Goal: Feedback & Contribution: Submit feedback/report problem

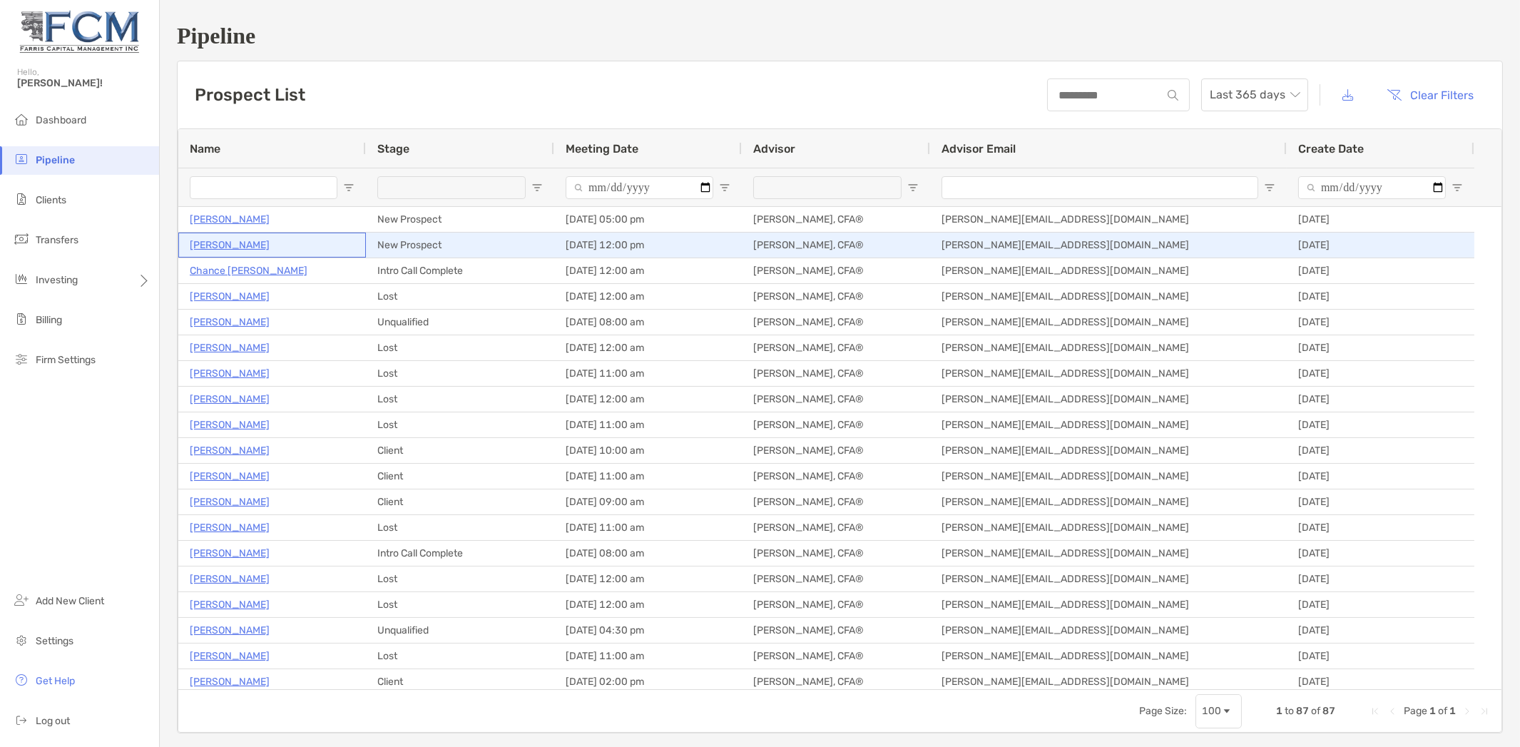
click at [234, 243] on p "Martin Rodriguez" at bounding box center [230, 245] width 80 height 18
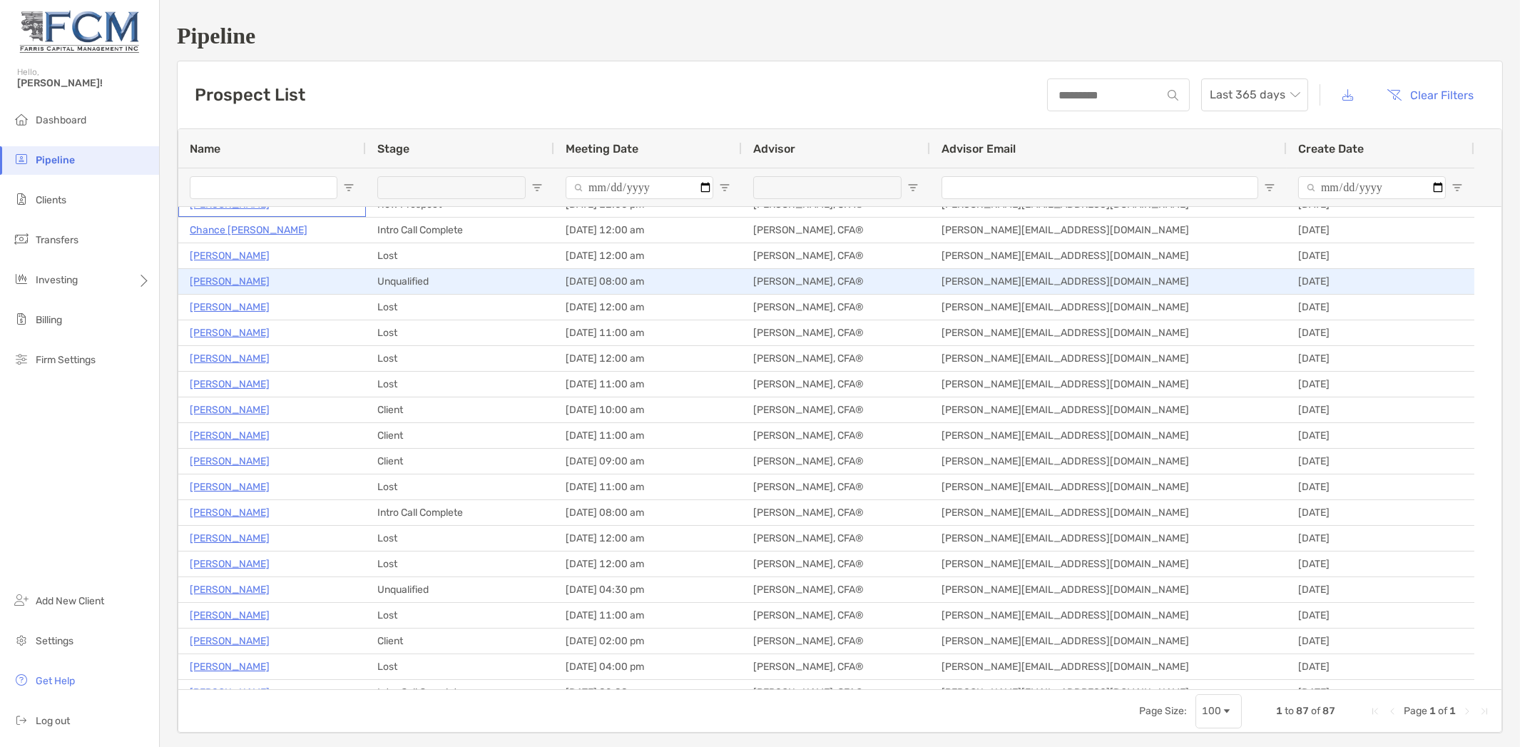
scroll to position [105, 0]
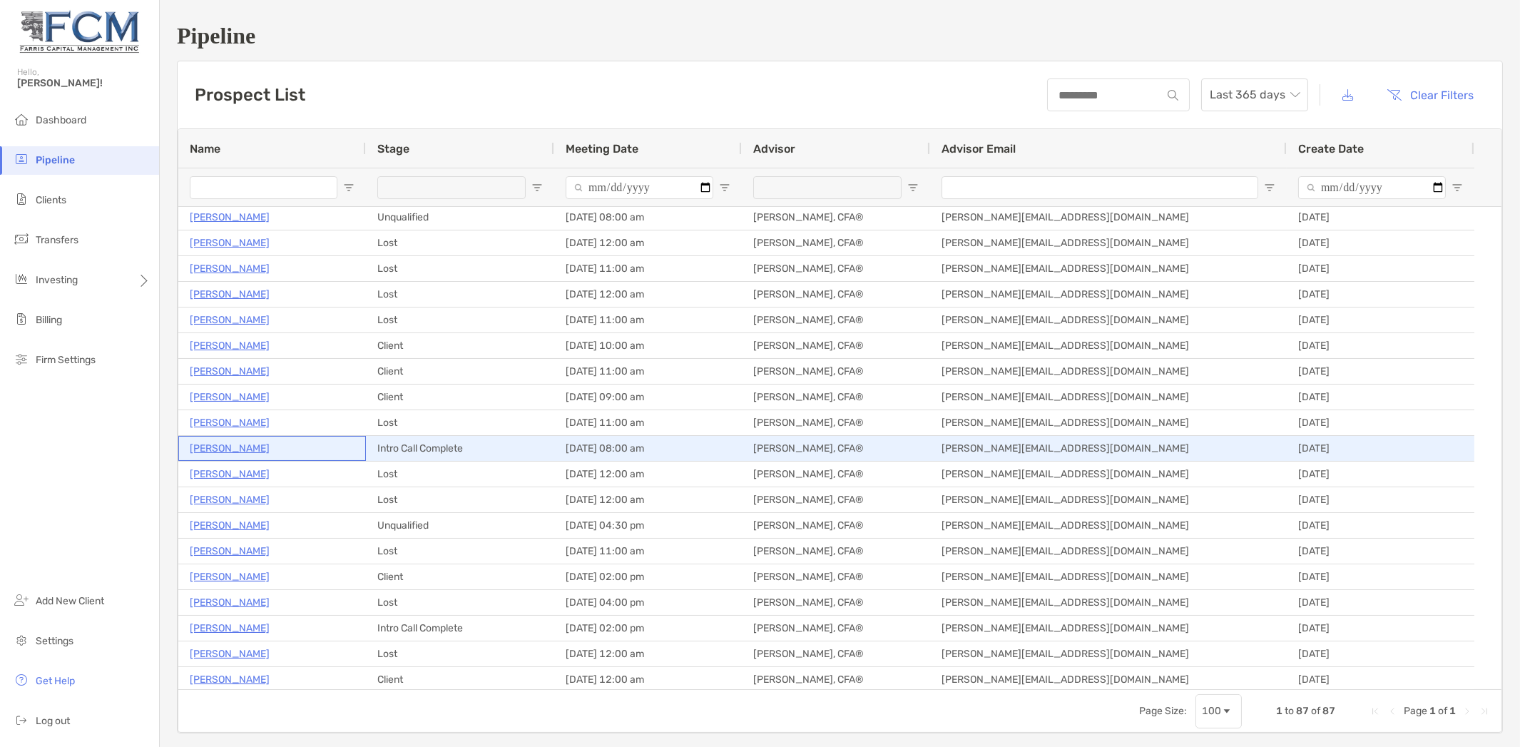
click at [215, 447] on p "[PERSON_NAME]" at bounding box center [230, 448] width 80 height 18
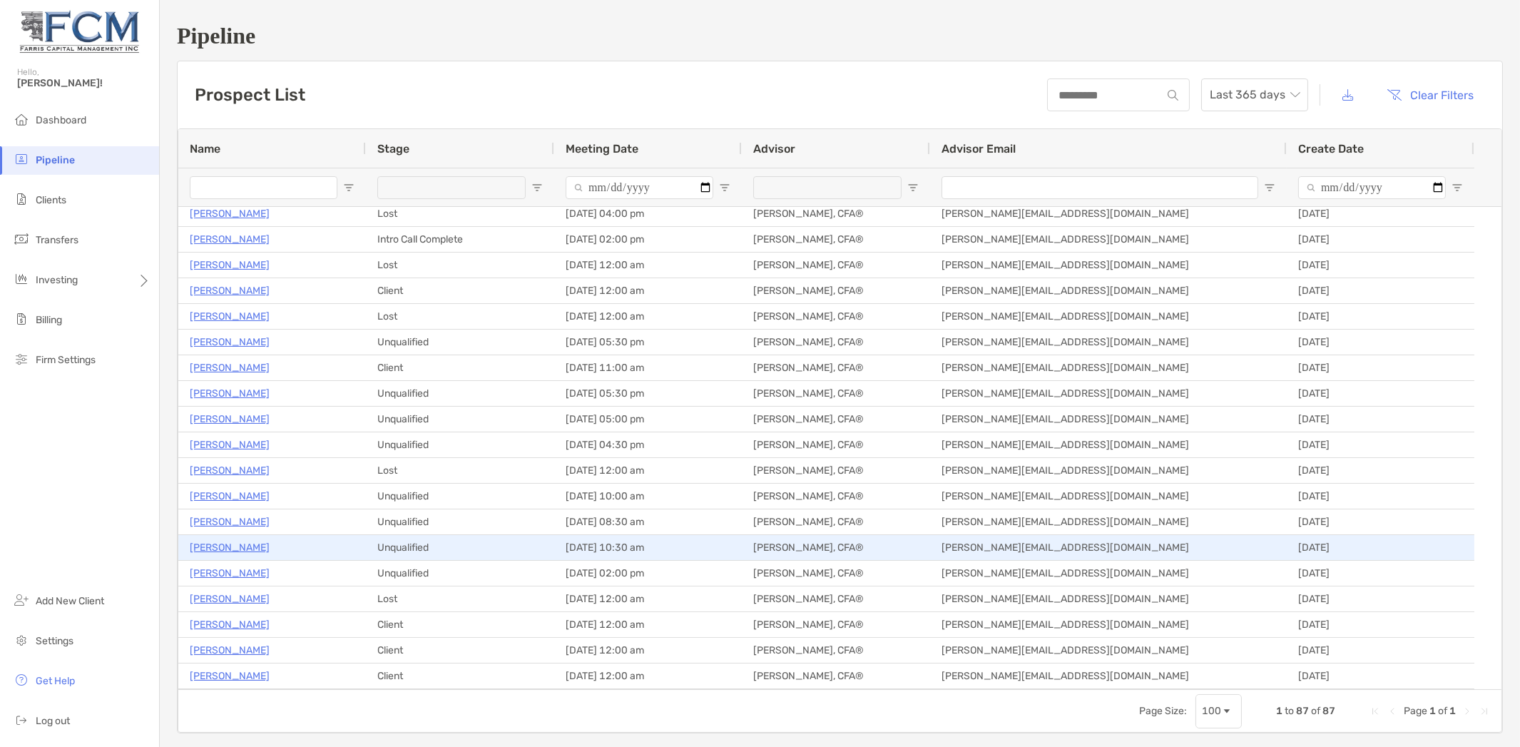
scroll to position [529, 0]
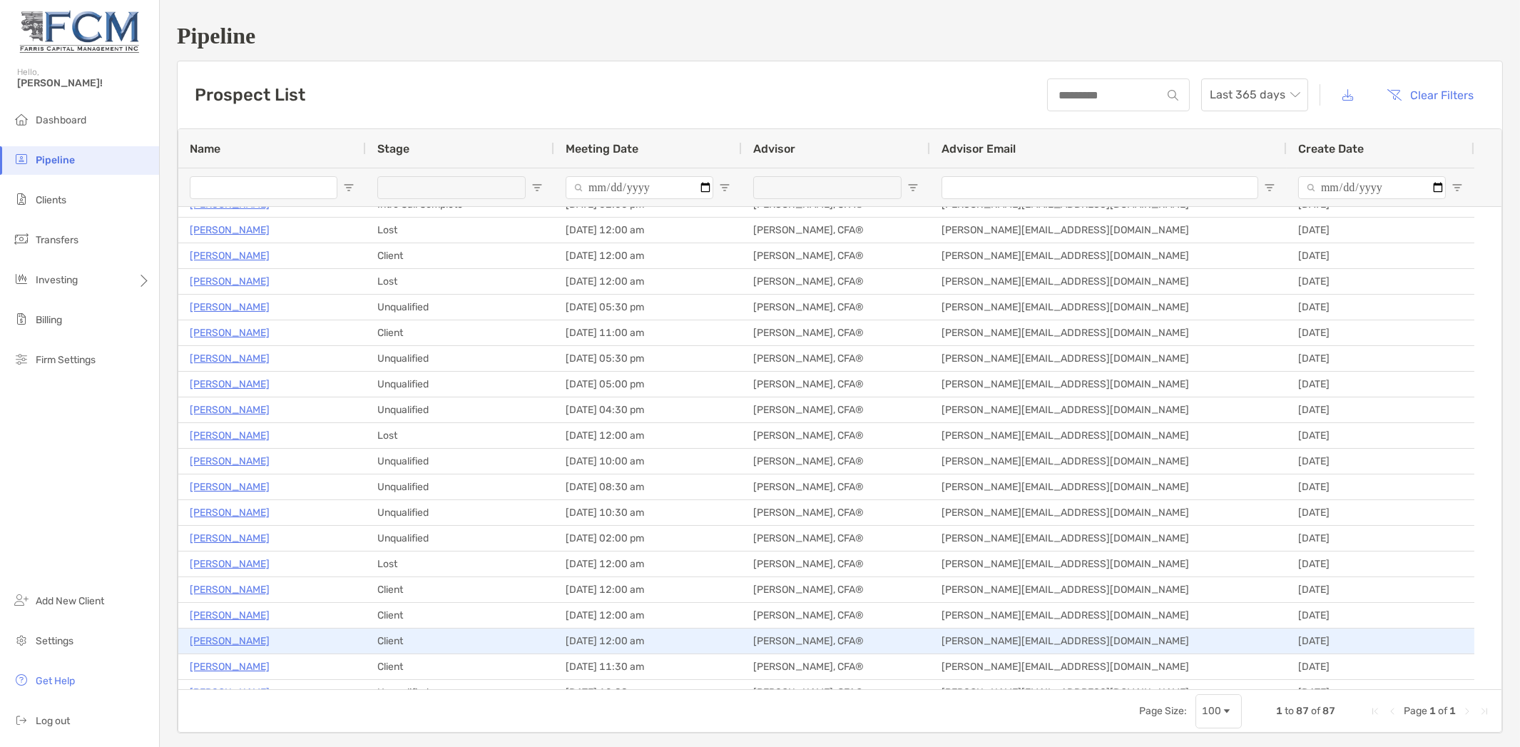
click at [217, 639] on p "Lisa Cialfi" at bounding box center [230, 641] width 80 height 18
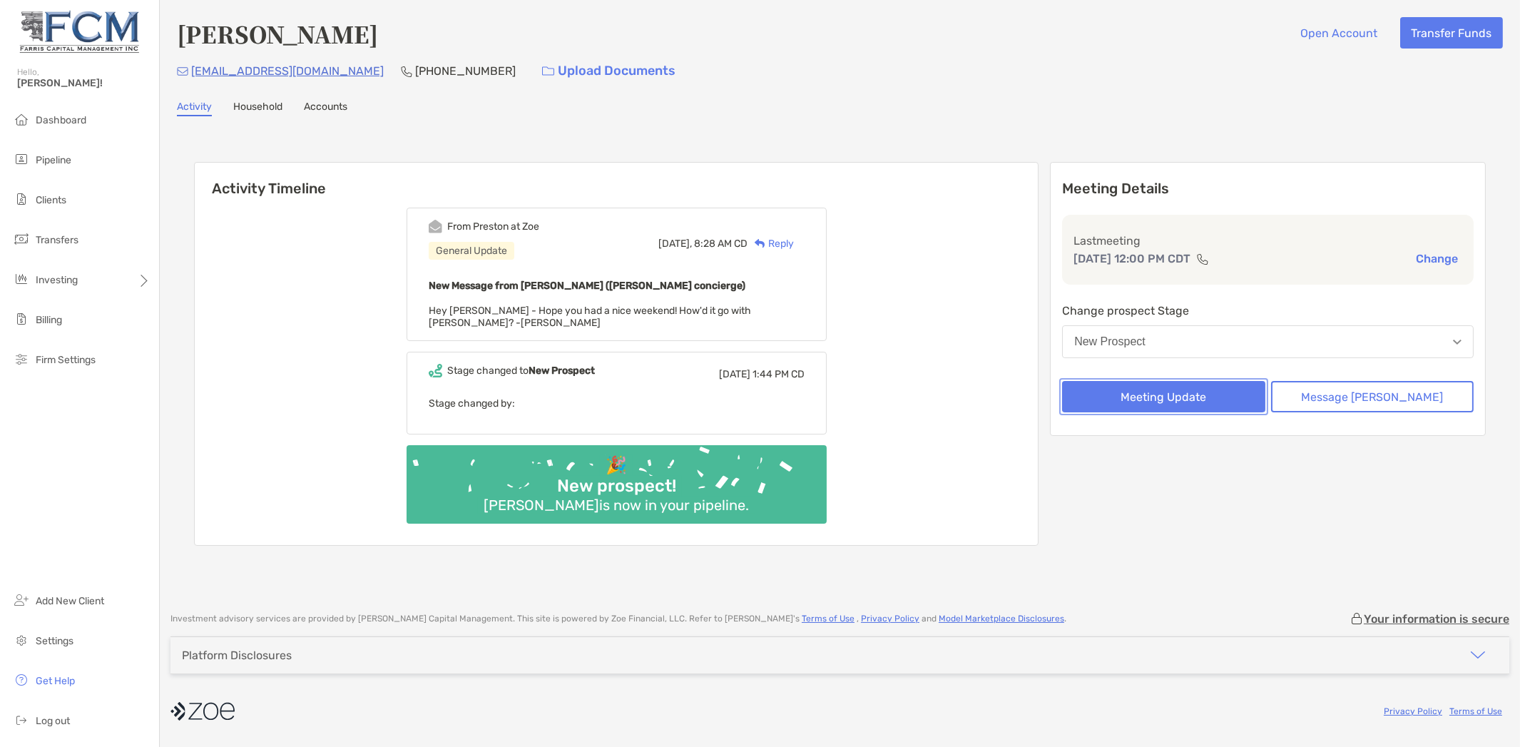
click at [1197, 392] on button "Meeting Update" at bounding box center [1163, 396] width 203 height 31
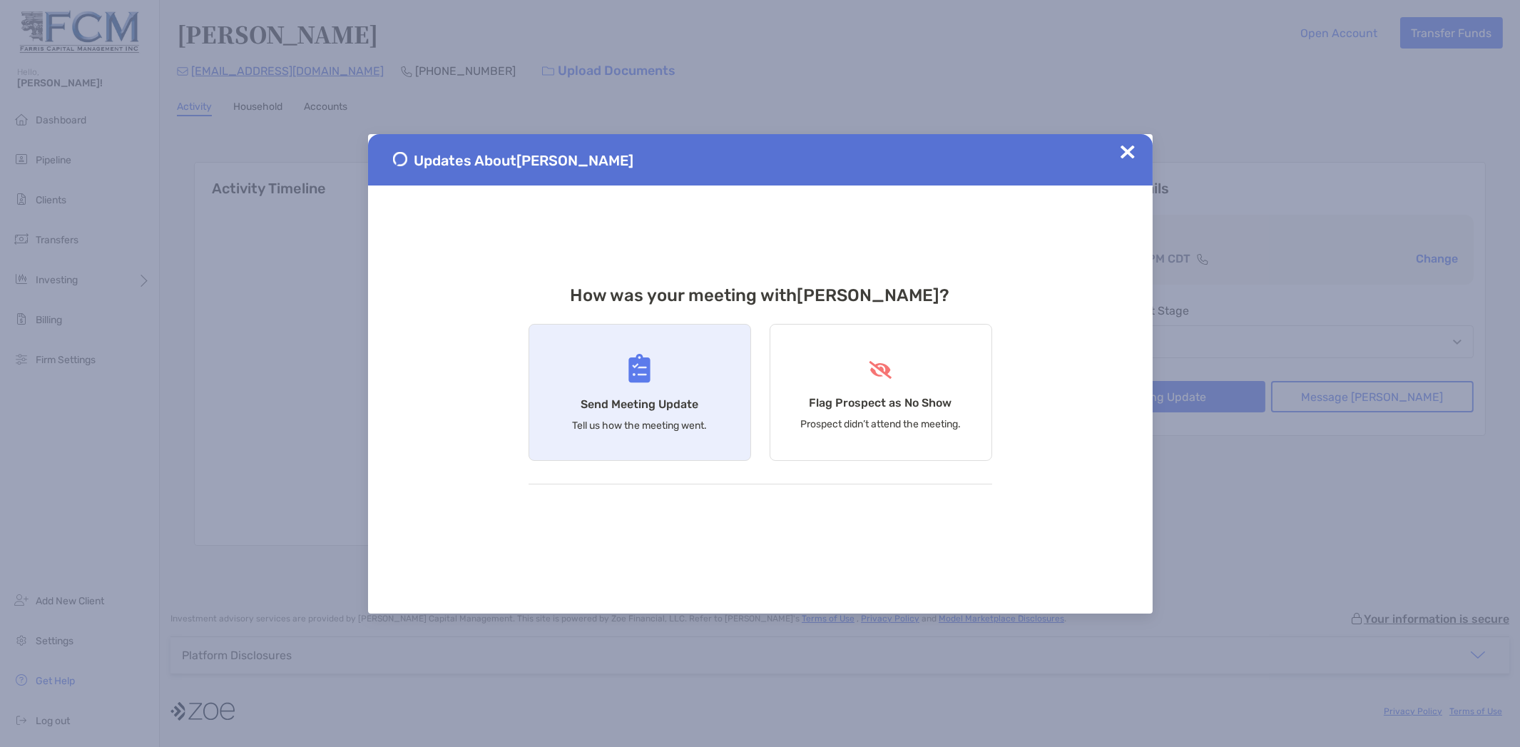
click at [672, 392] on div "Send Meeting Update Tell us how the meeting went." at bounding box center [640, 392] width 223 height 137
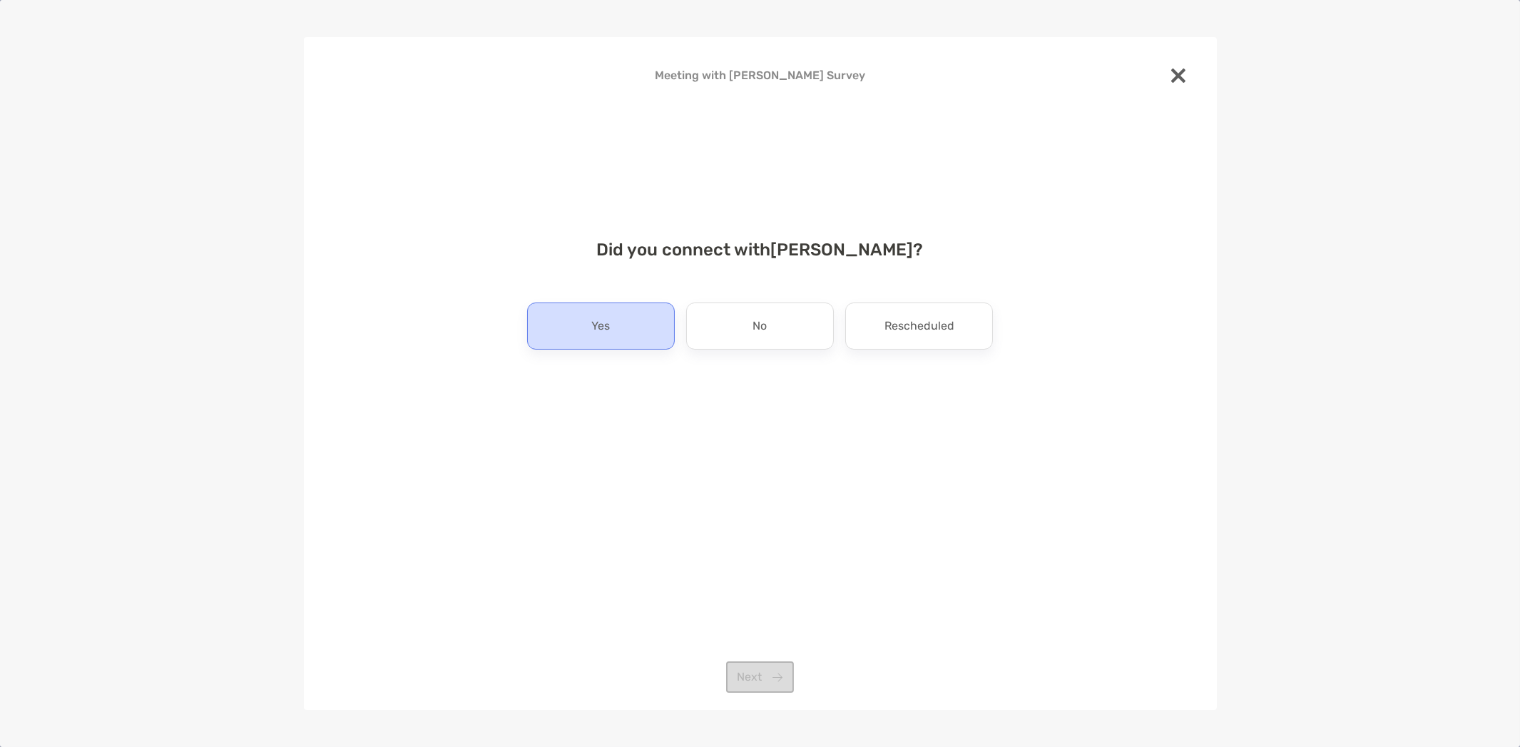
click at [612, 334] on div "Yes" at bounding box center [601, 325] width 148 height 47
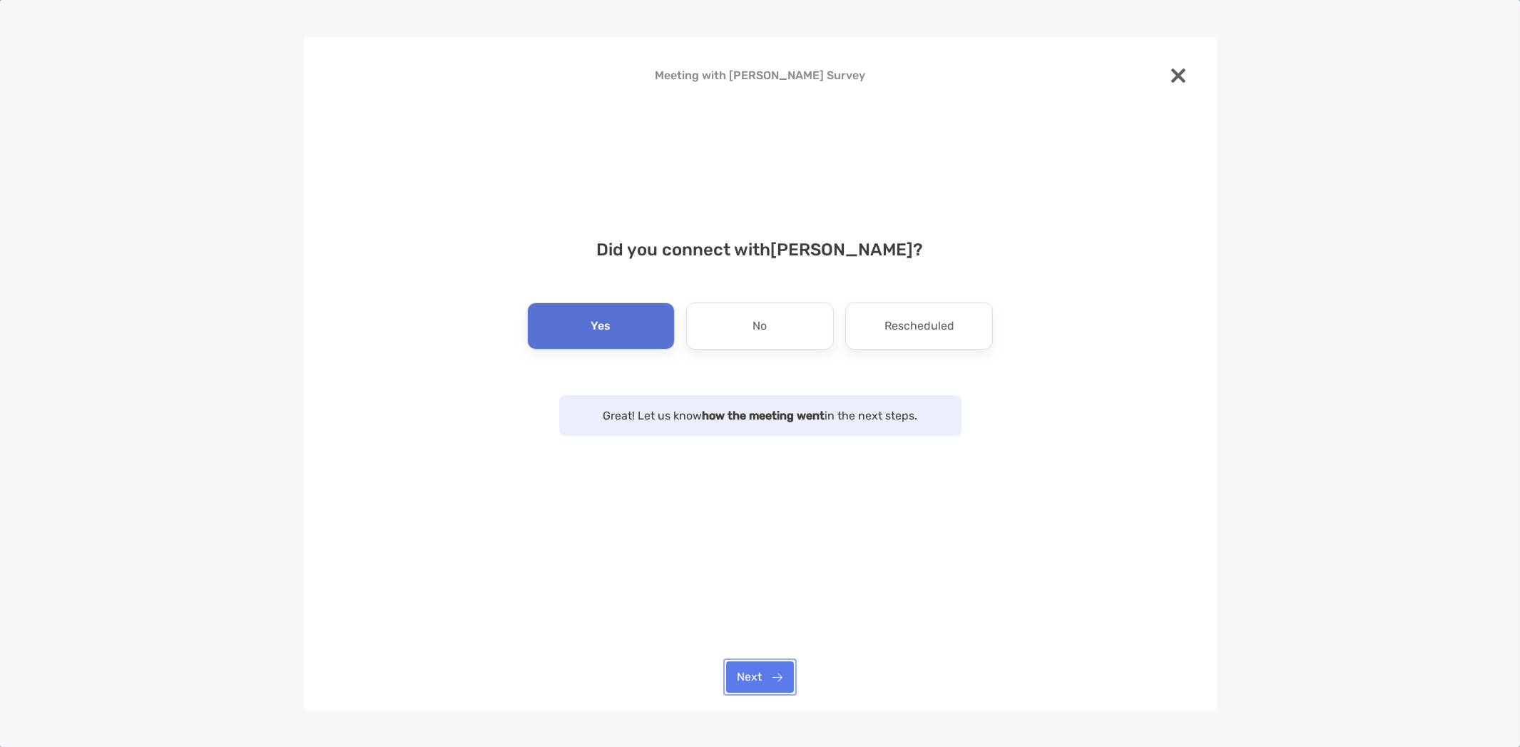
click at [756, 679] on button "Next" at bounding box center [760, 676] width 68 height 31
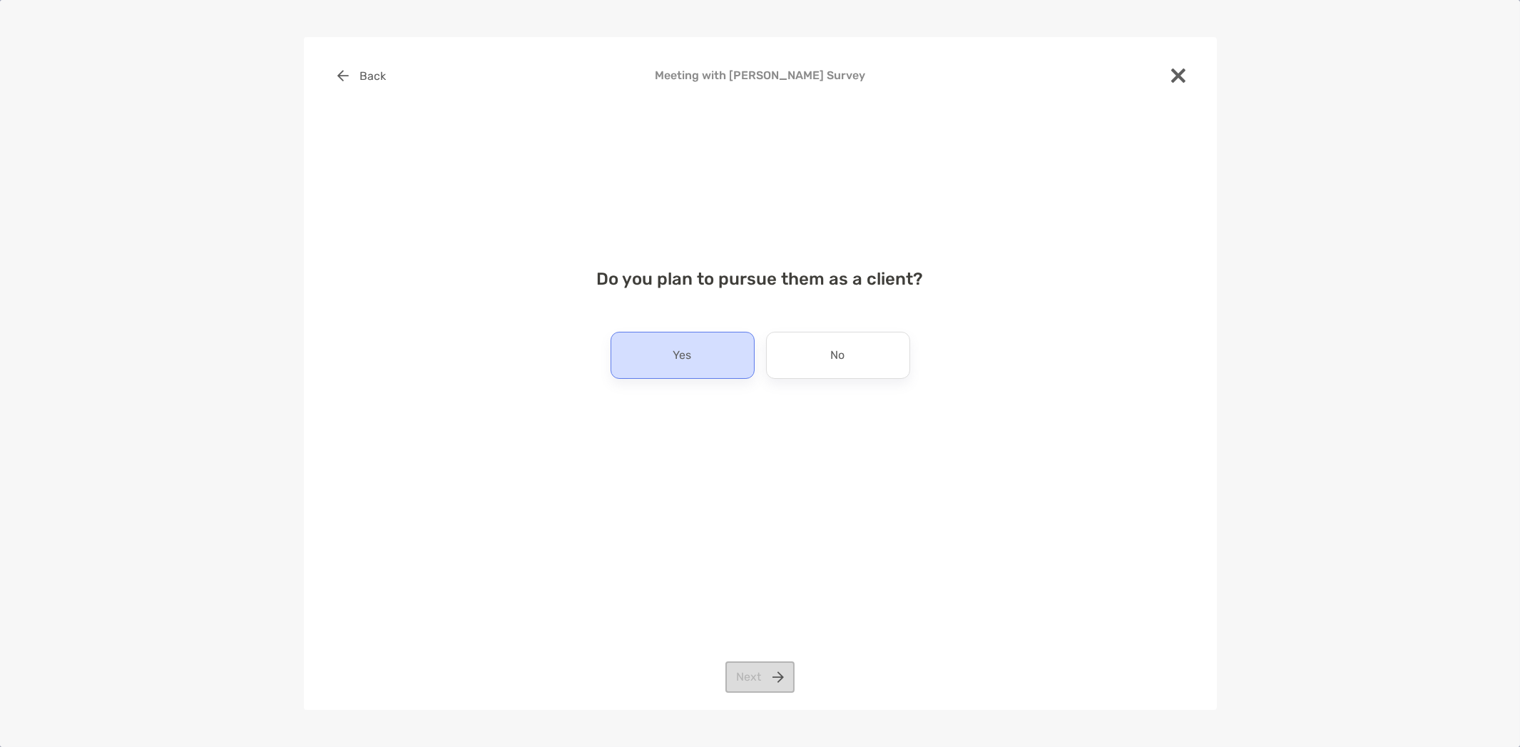
click at [696, 357] on div "Yes" at bounding box center [683, 355] width 144 height 47
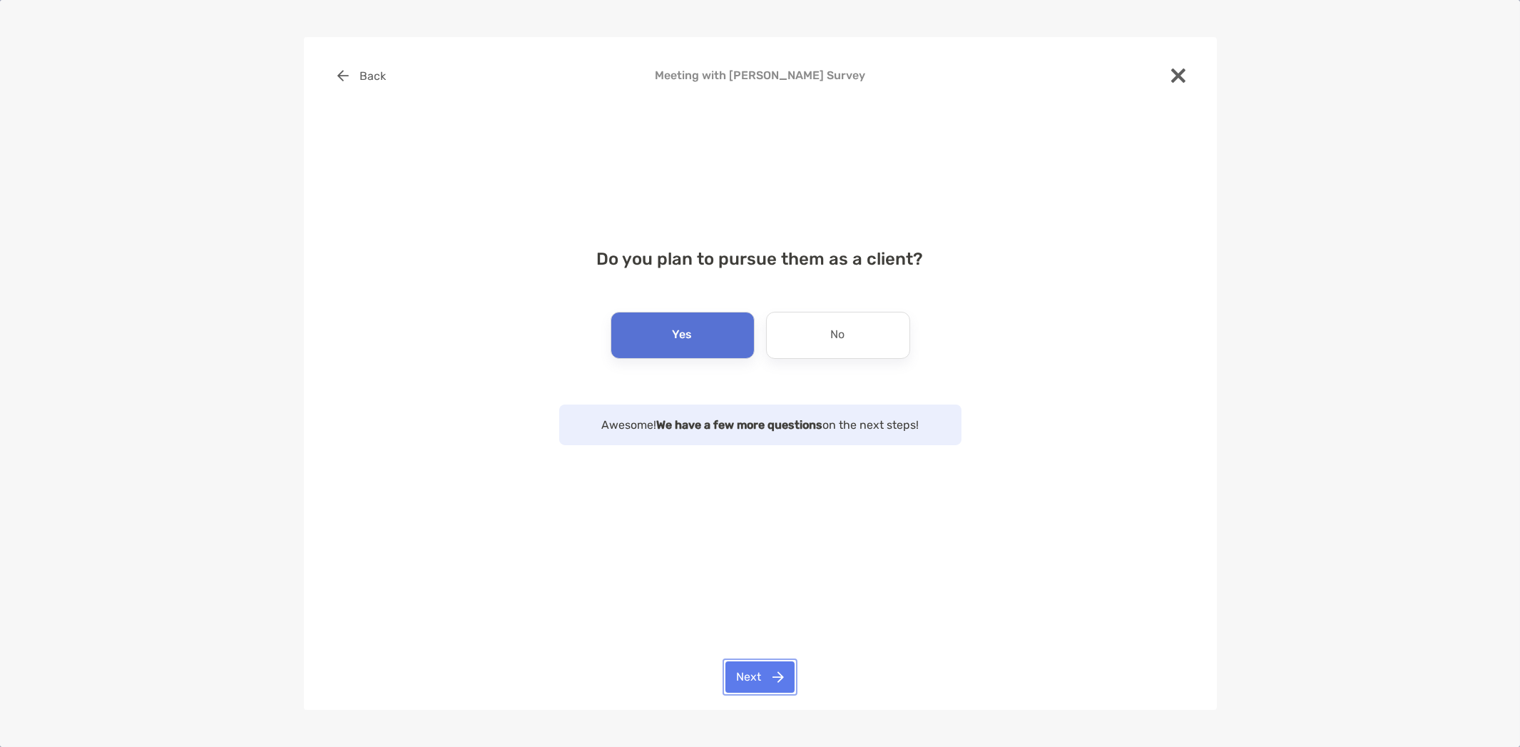
click at [768, 683] on button "Next" at bounding box center [760, 676] width 69 height 31
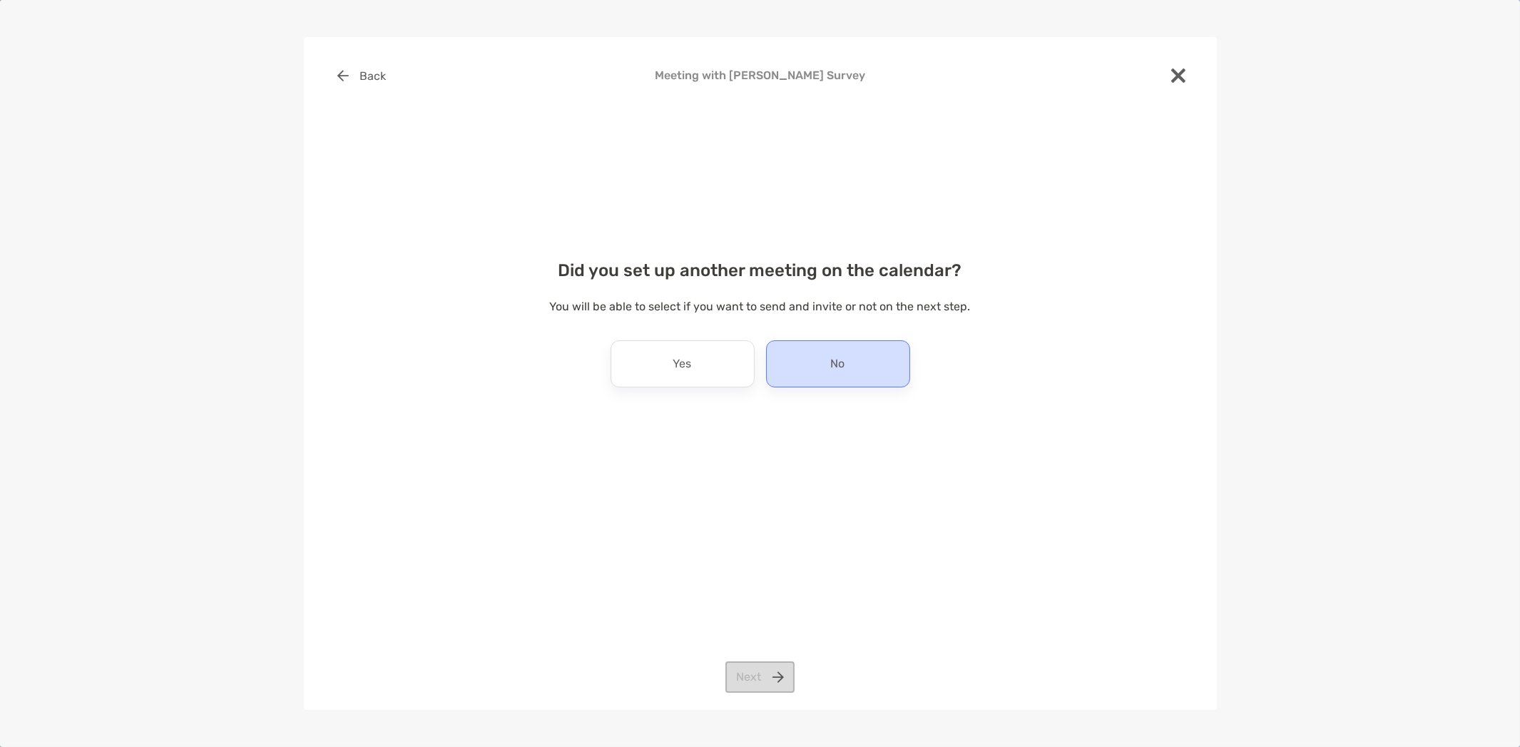
click at [795, 355] on div "No" at bounding box center [838, 363] width 144 height 47
click at [754, 668] on button "Next" at bounding box center [760, 676] width 69 height 31
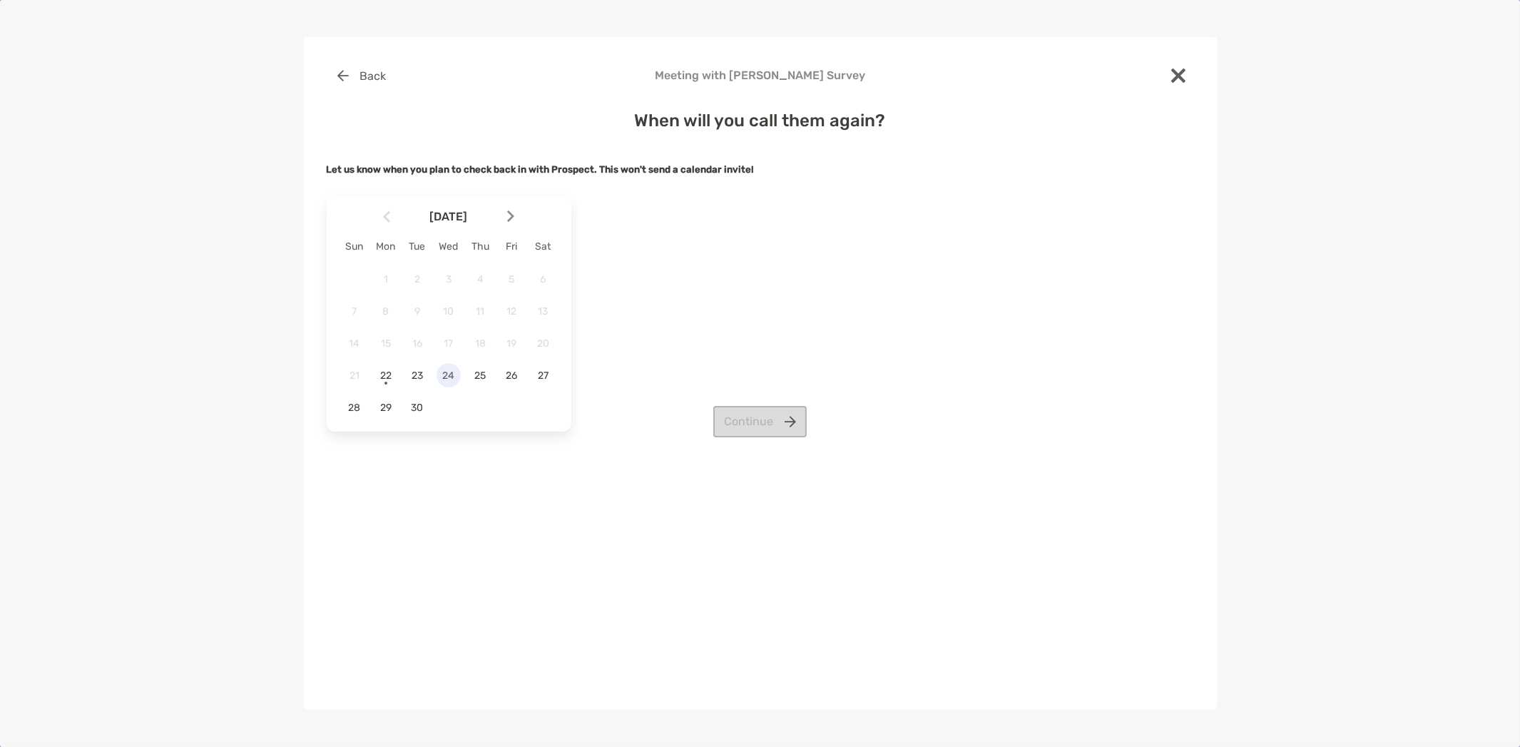
click at [452, 372] on span "24" at bounding box center [449, 376] width 24 height 12
click at [517, 380] on span "26" at bounding box center [511, 376] width 24 height 12
click at [742, 414] on button "Continue" at bounding box center [759, 421] width 93 height 31
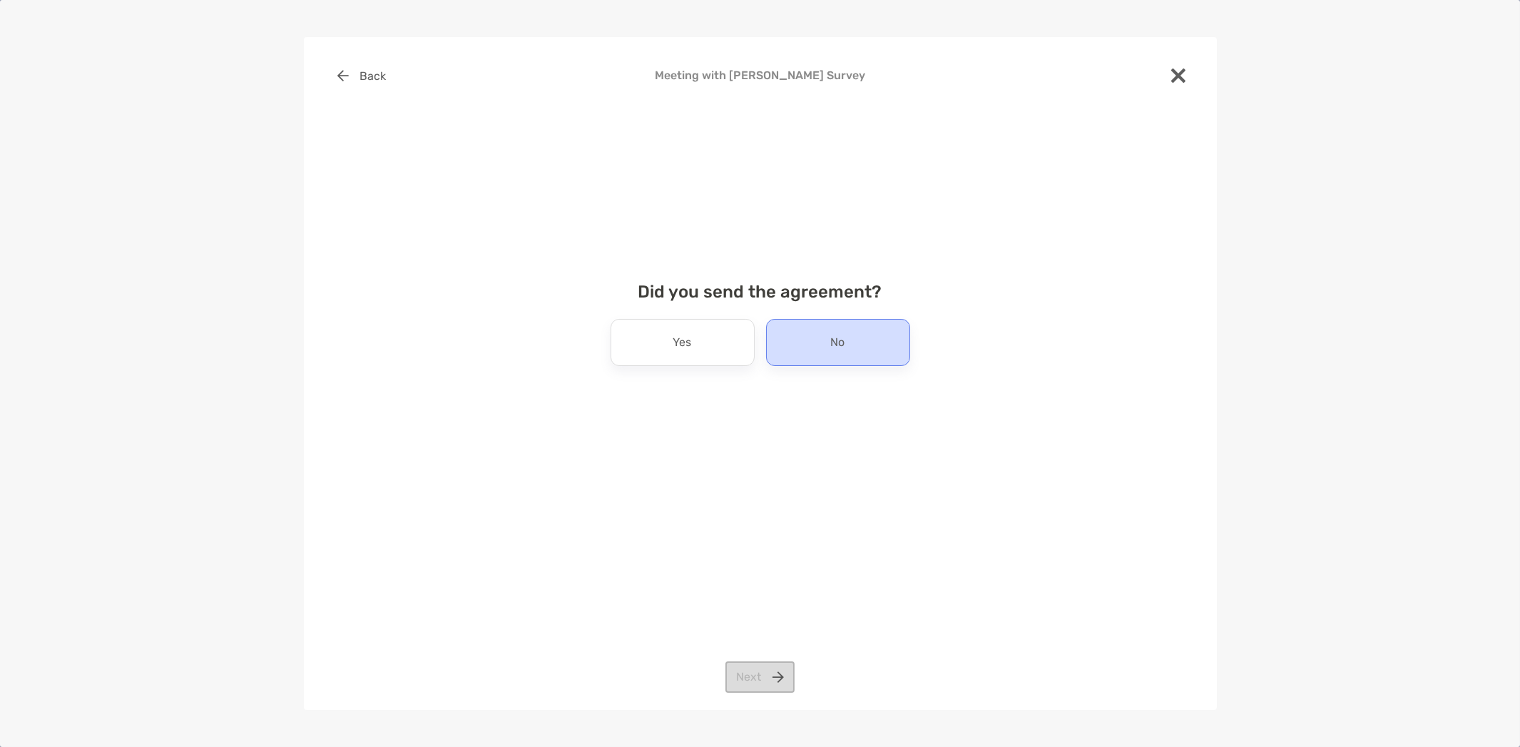
click at [794, 337] on div "No" at bounding box center [838, 342] width 144 height 47
click at [743, 666] on button "Next" at bounding box center [760, 676] width 69 height 31
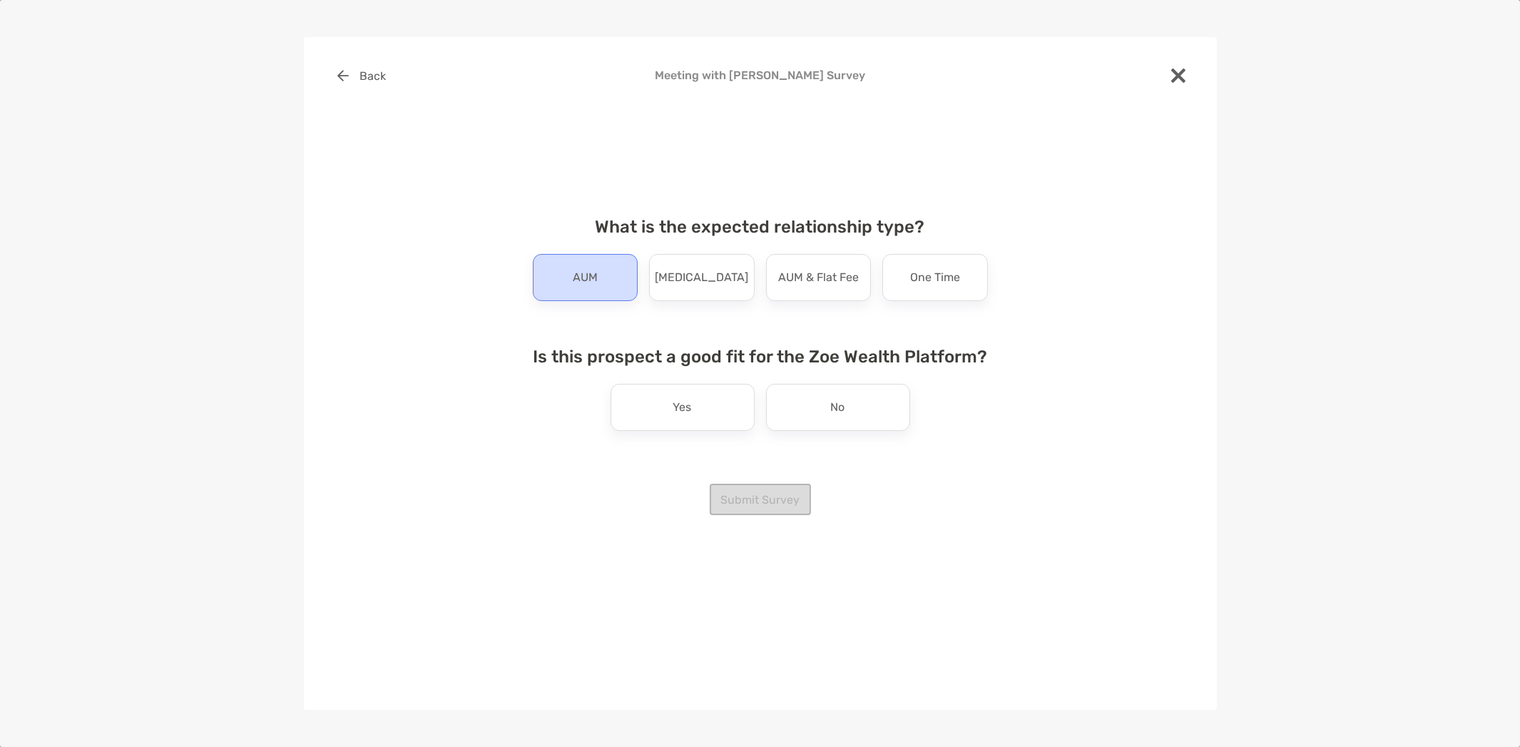
click at [596, 273] on p "AUM" at bounding box center [585, 277] width 25 height 23
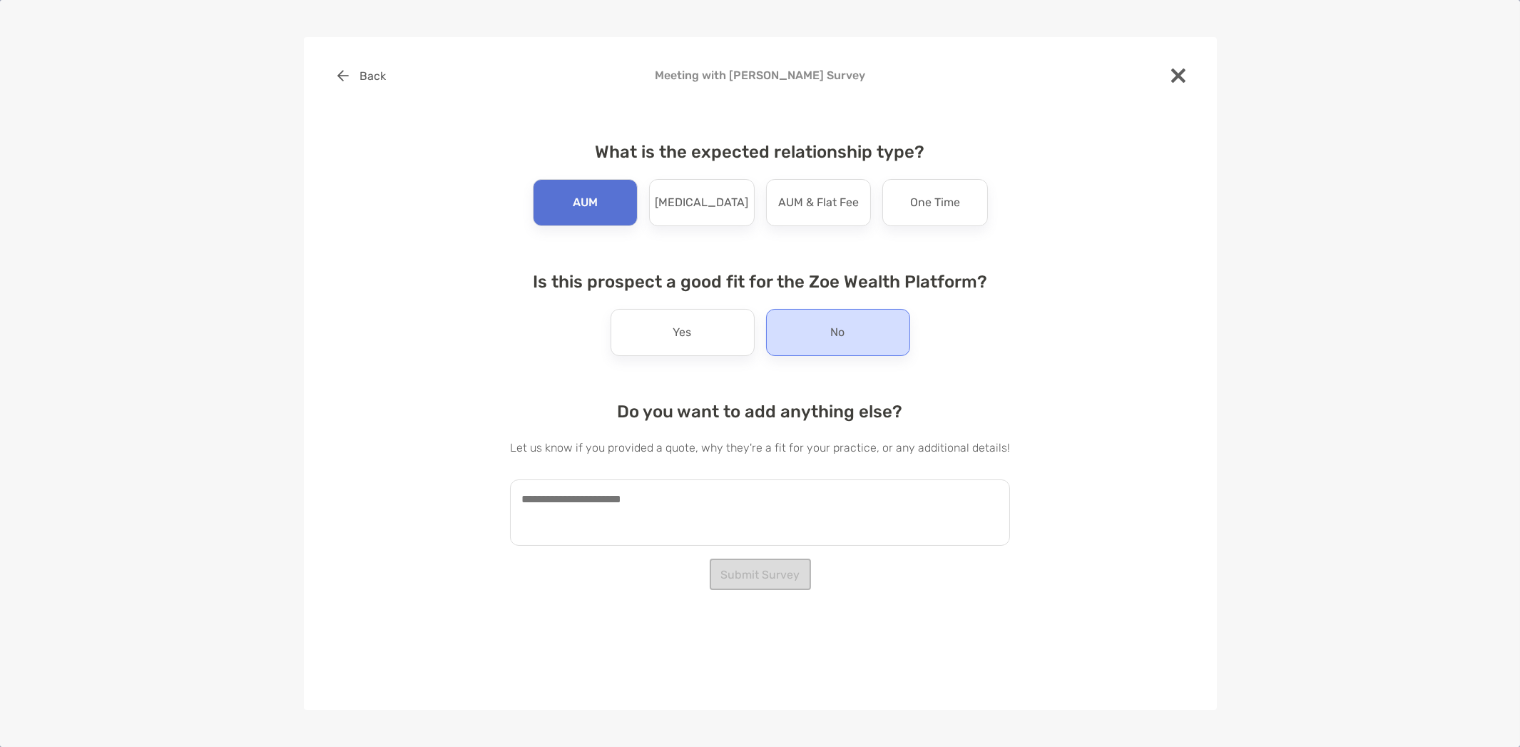
click at [843, 328] on p "No" at bounding box center [838, 332] width 14 height 23
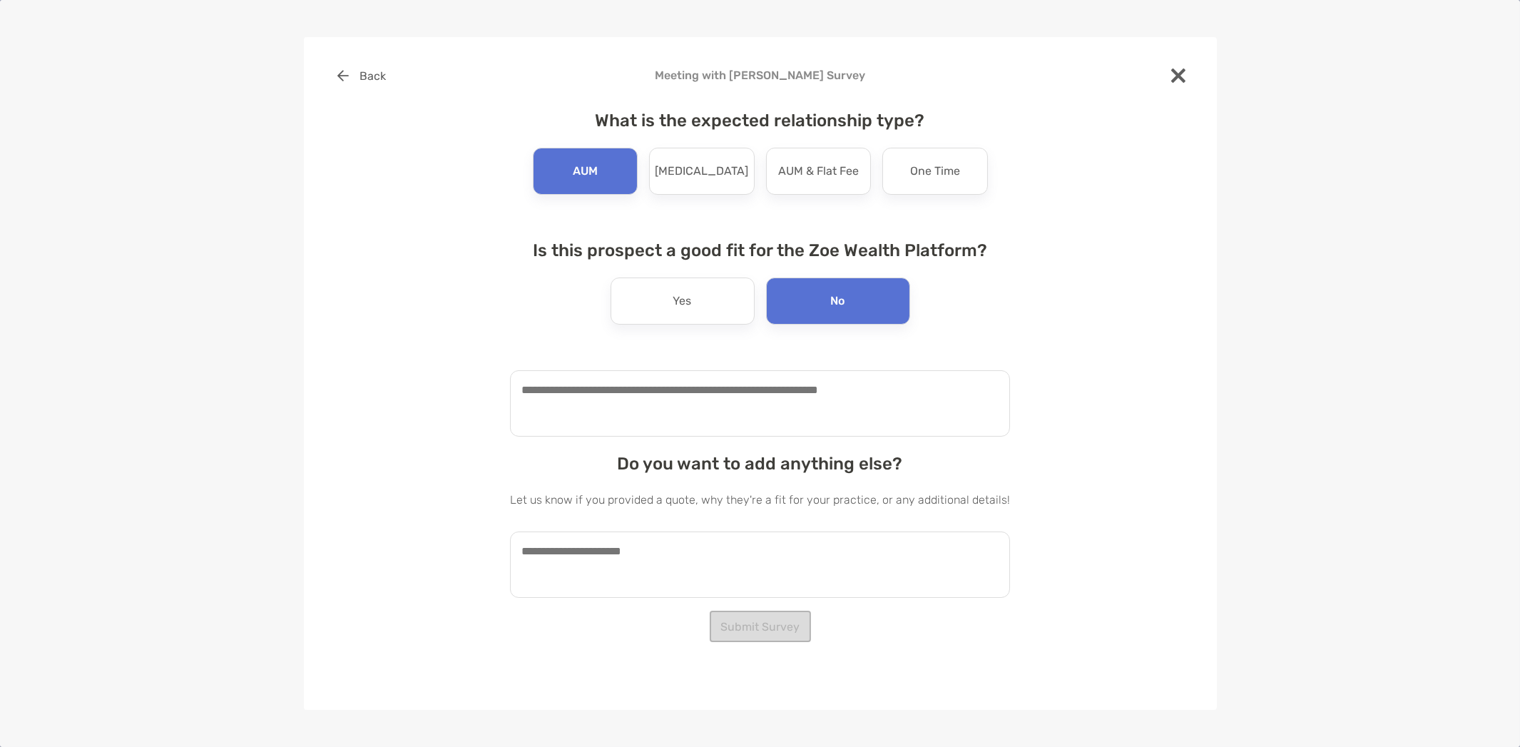
click at [693, 403] on textarea at bounding box center [760, 403] width 500 height 66
click at [685, 307] on p "Yes" at bounding box center [682, 301] width 19 height 23
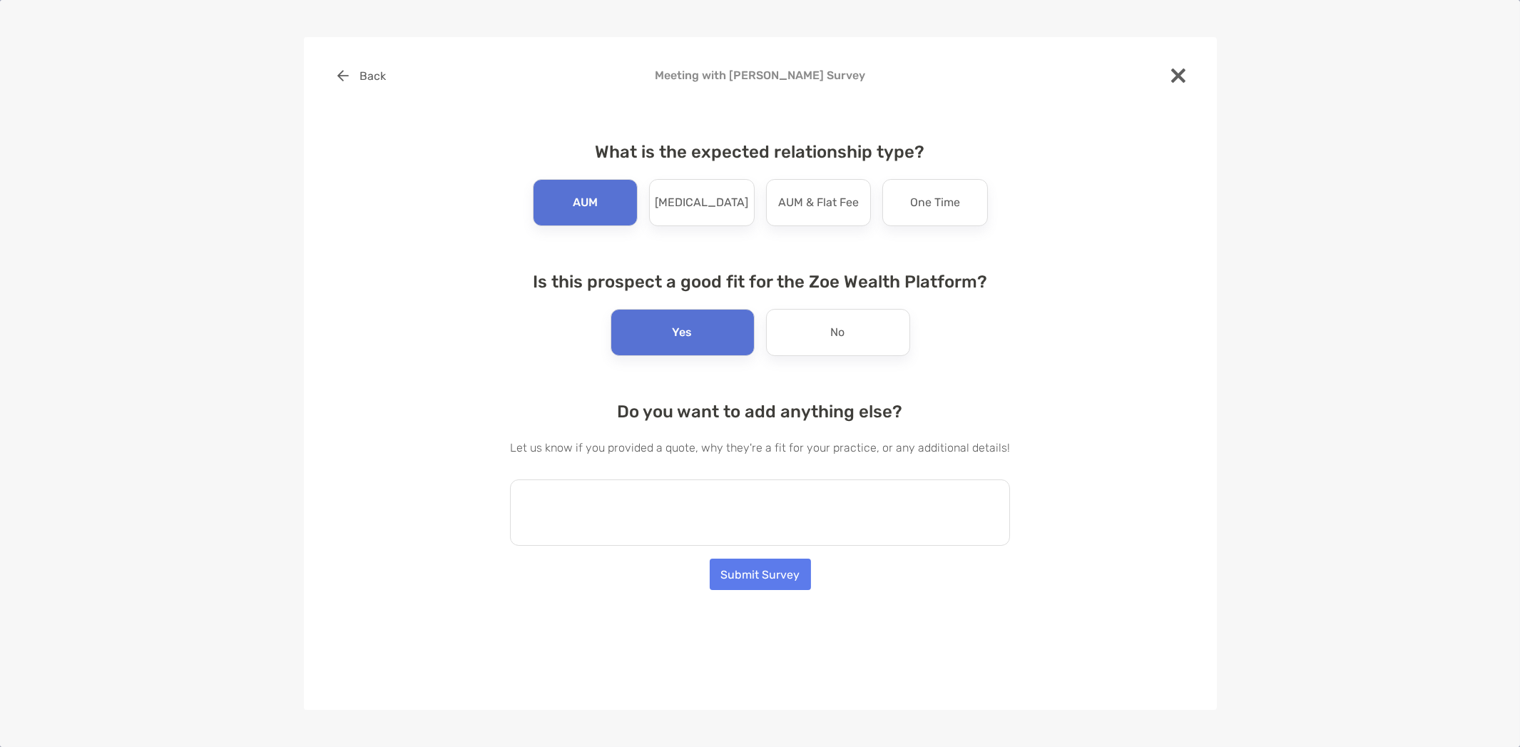
click at [671, 502] on textarea at bounding box center [760, 512] width 500 height 66
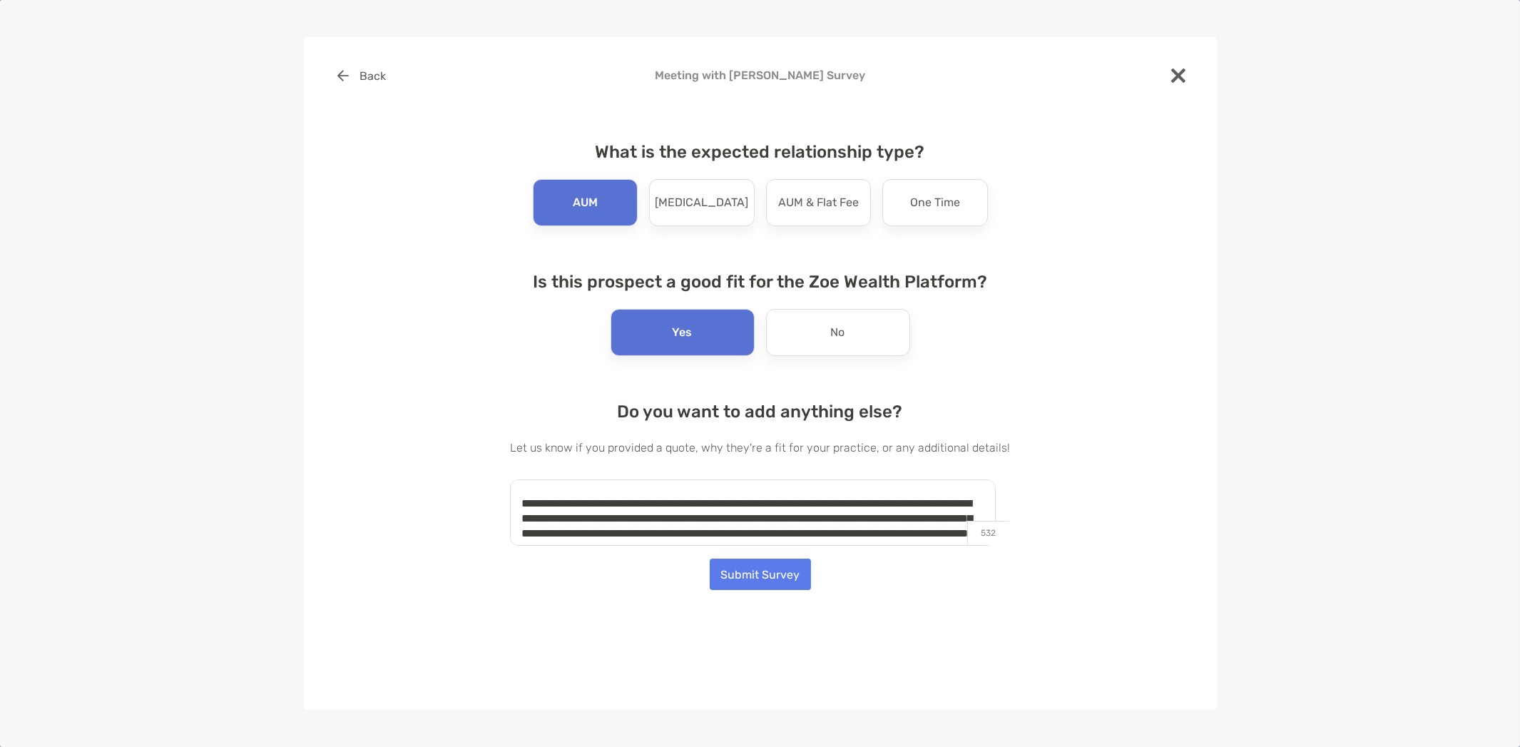
scroll to position [56, 0]
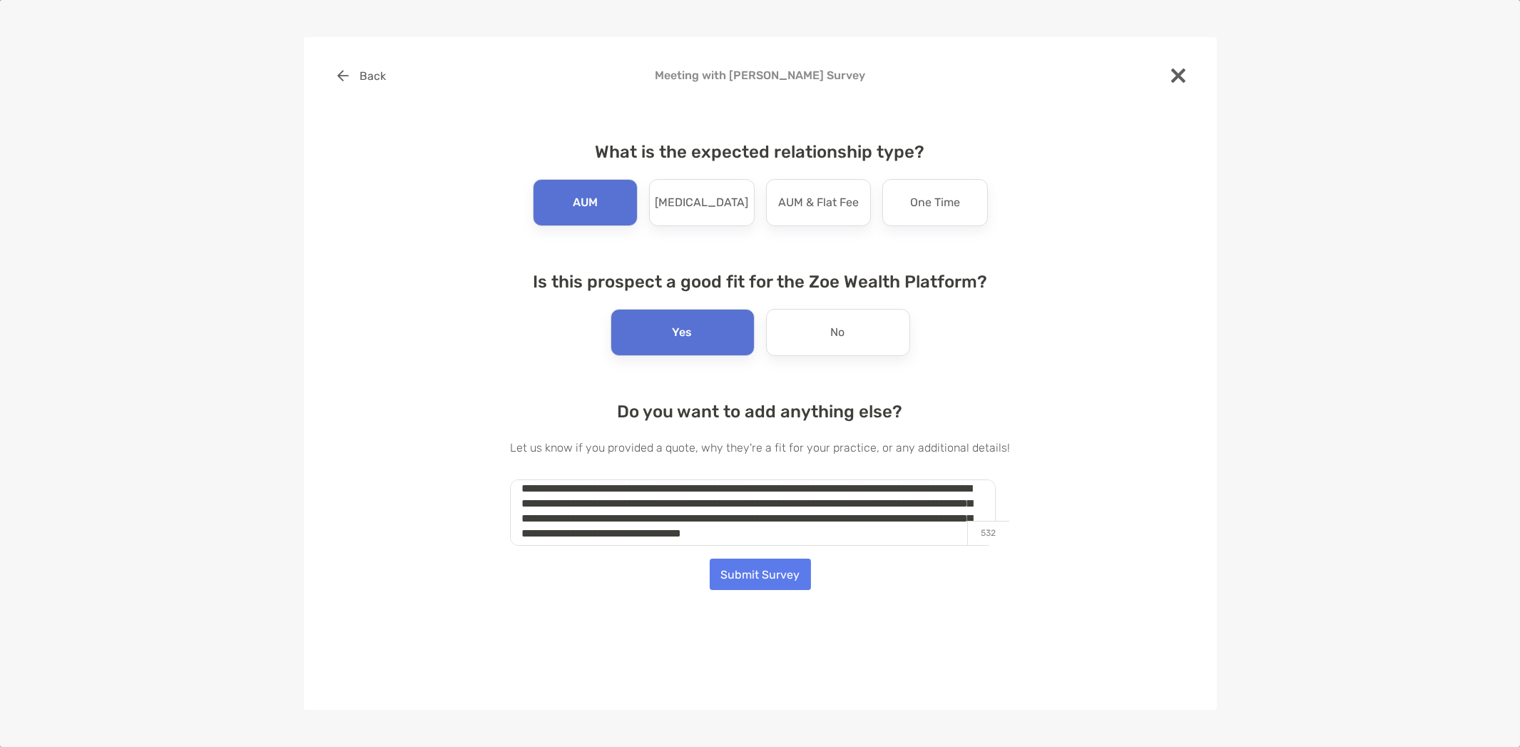
type textarea "**********"
click at [762, 571] on button "Submit Survey" at bounding box center [760, 574] width 101 height 31
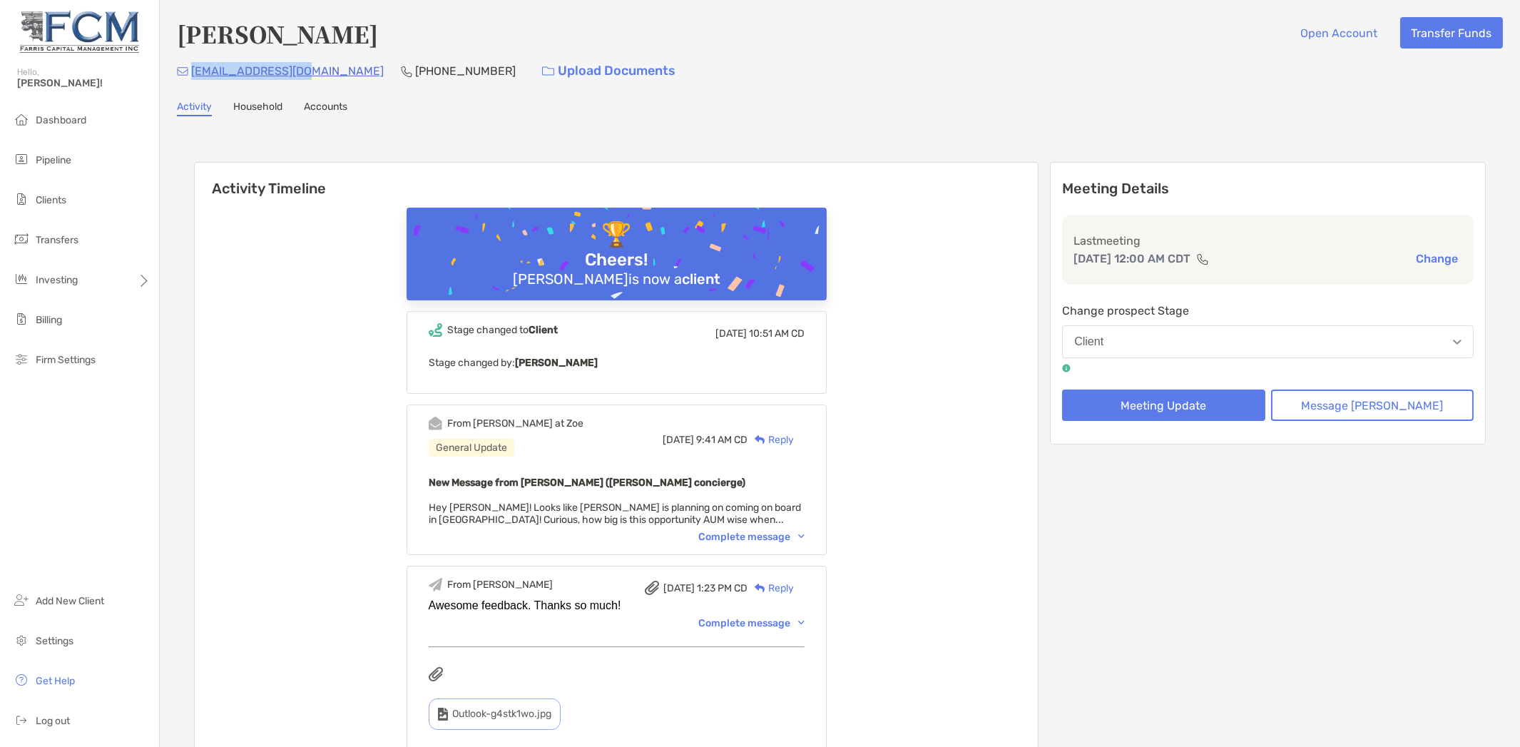
drag, startPoint x: 296, startPoint y: 70, endPoint x: 191, endPoint y: 74, distance: 105.0
click at [191, 74] on div "lmcialfi@gmail.com (716) 880-7536 Upload Documents" at bounding box center [840, 71] width 1326 height 31
click at [753, 534] on div "Complete message" at bounding box center [751, 537] width 106 height 12
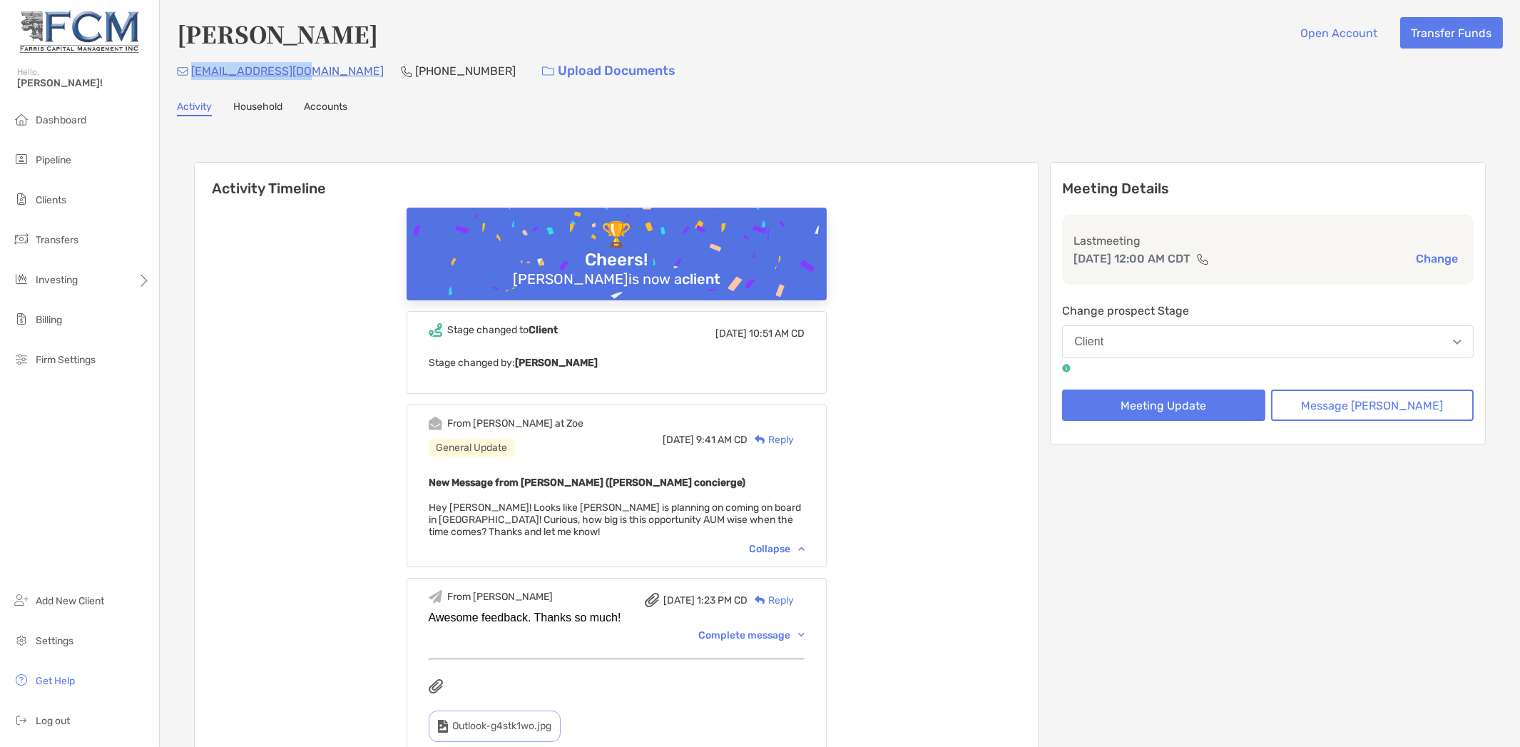
drag, startPoint x: 294, startPoint y: 70, endPoint x: 190, endPoint y: 71, distance: 103.4
click at [190, 71] on div "lmcialfi@gmail.com (716) 880-7536 Upload Documents" at bounding box center [840, 71] width 1326 height 31
copy p "lmcialfi@gmail.com"
